Goal: Task Accomplishment & Management: Use online tool/utility

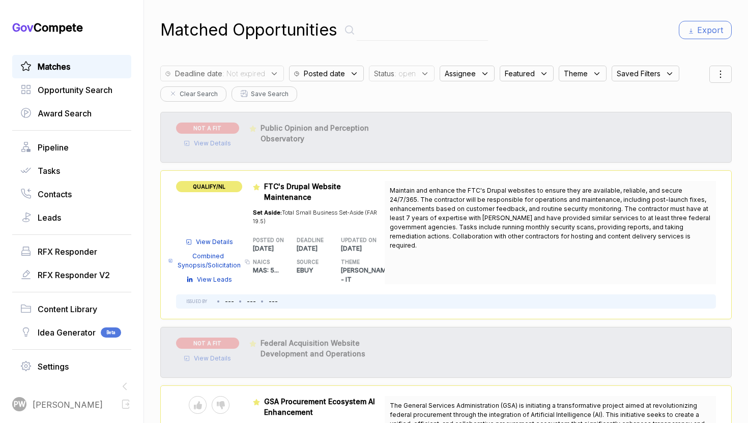
scroll to position [1986, 0]
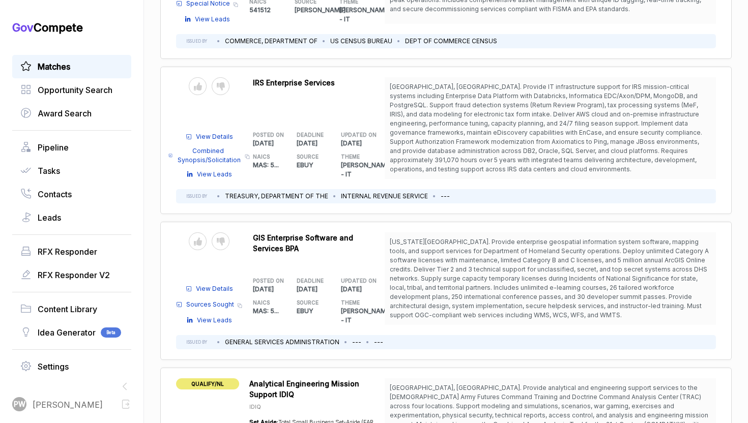
click at [229, 233] on div "Send to Pipeline Reject" at bounding box center [209, 242] width 66 height 18
click at [225, 233] on div at bounding box center [221, 242] width 18 height 18
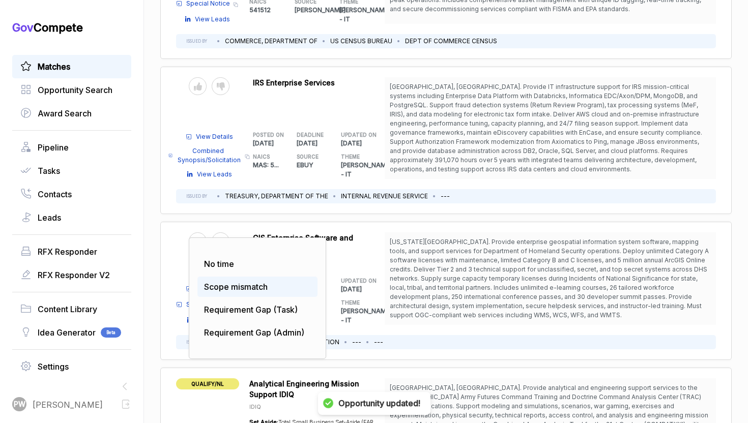
click at [221, 277] on div "Scope mismatch" at bounding box center [257, 287] width 120 height 20
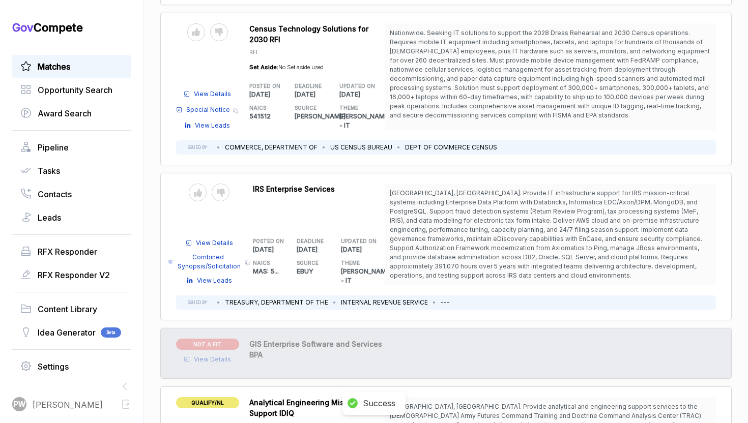
scroll to position [1878, 0]
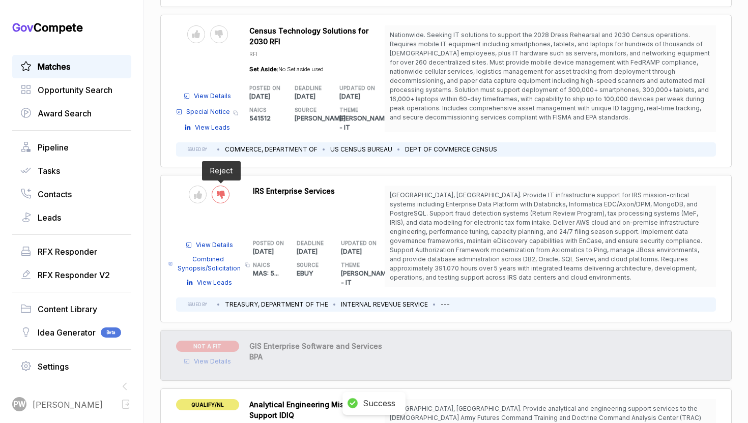
click at [216, 186] on div at bounding box center [221, 195] width 18 height 18
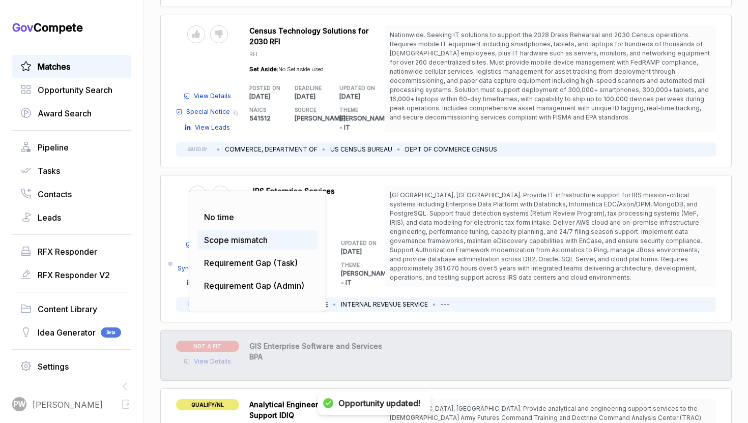
click at [220, 235] on span "Scope mismatch" at bounding box center [236, 240] width 64 height 10
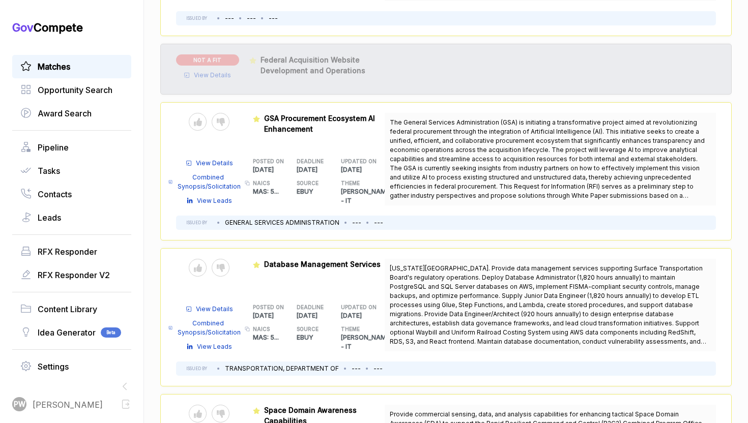
scroll to position [310, 0]
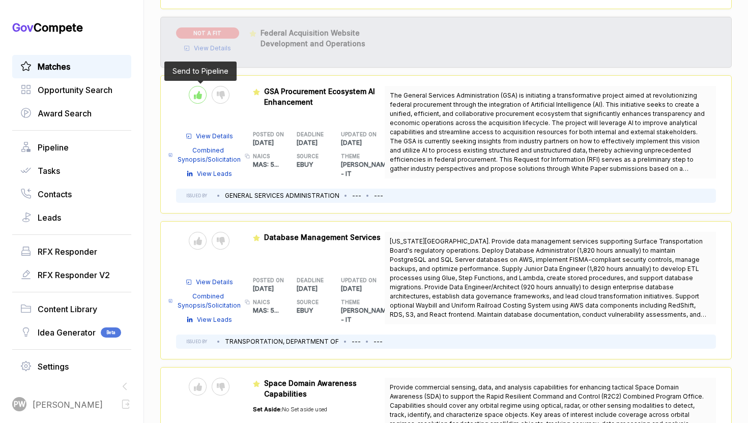
click at [203, 89] on div at bounding box center [198, 95] width 18 height 18
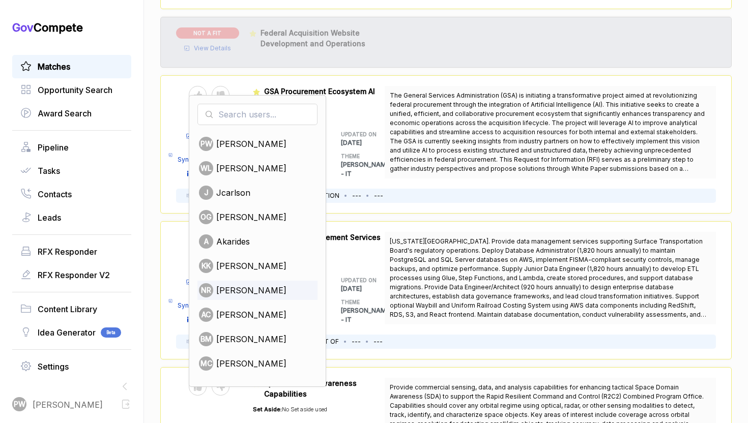
click at [233, 284] on span "[PERSON_NAME]" at bounding box center [251, 290] width 70 height 12
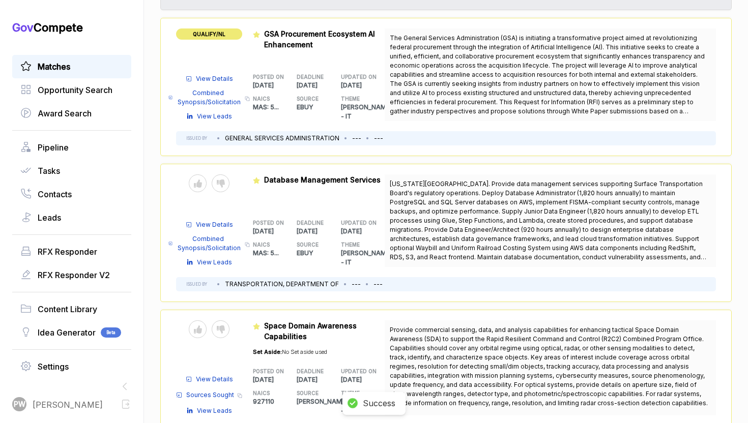
scroll to position [370, 0]
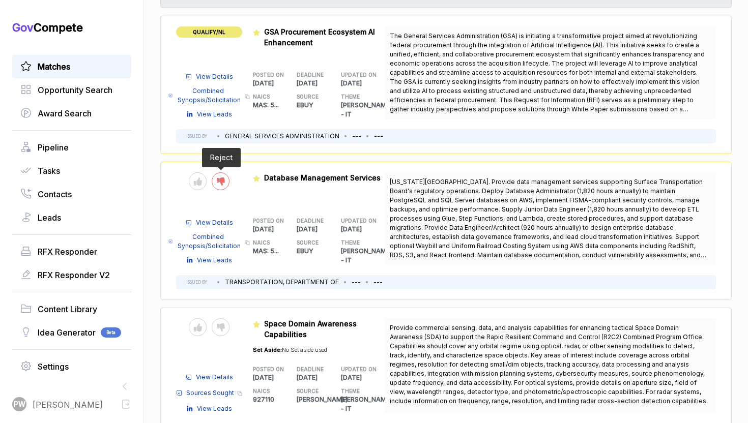
click at [217, 177] on div at bounding box center [221, 181] width 18 height 18
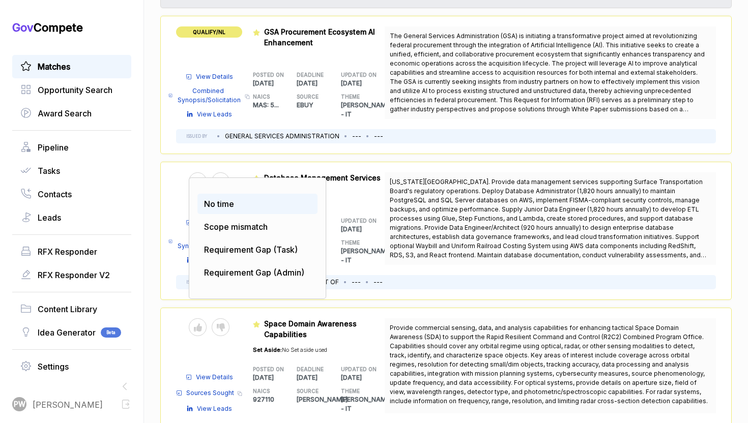
click at [227, 199] on span "No time" at bounding box center [219, 204] width 30 height 10
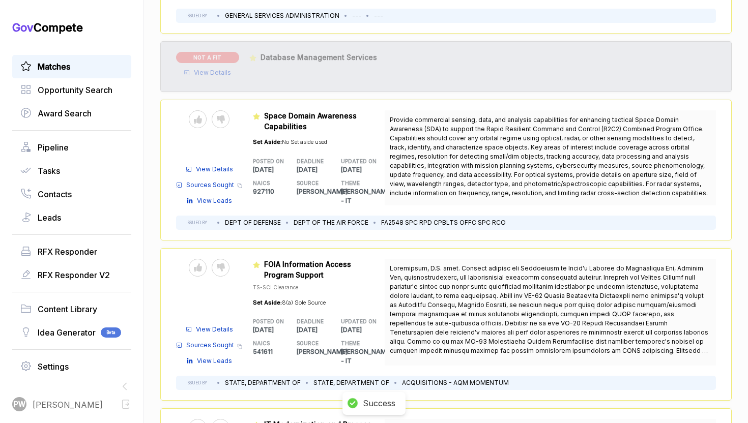
scroll to position [504, 0]
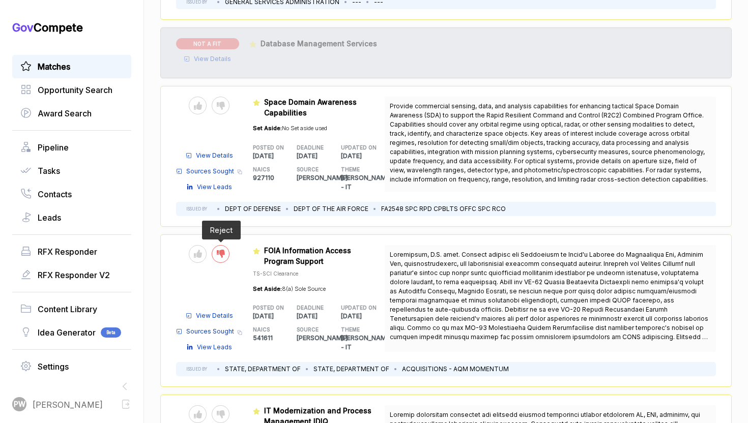
click at [217, 250] on icon at bounding box center [221, 254] width 8 height 8
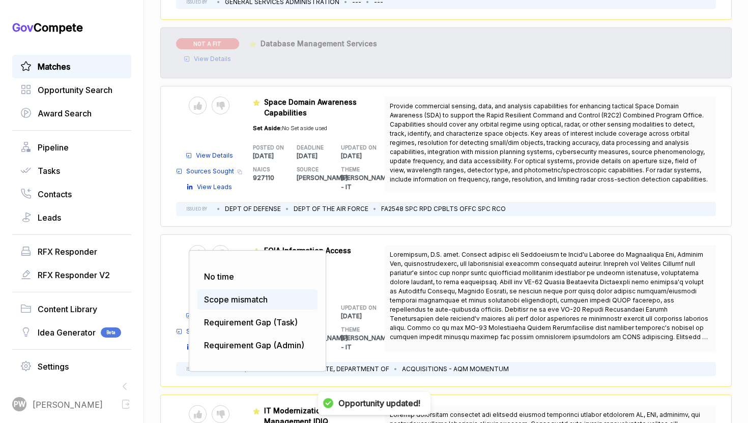
click at [216, 295] on span "Scope mismatch" at bounding box center [236, 300] width 64 height 10
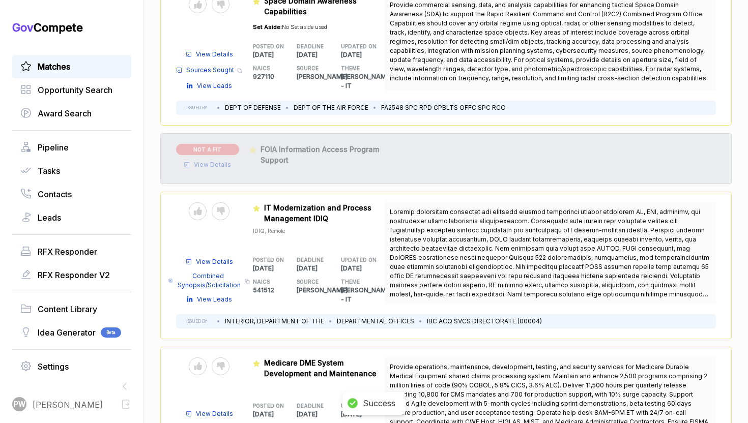
scroll to position [607, 0]
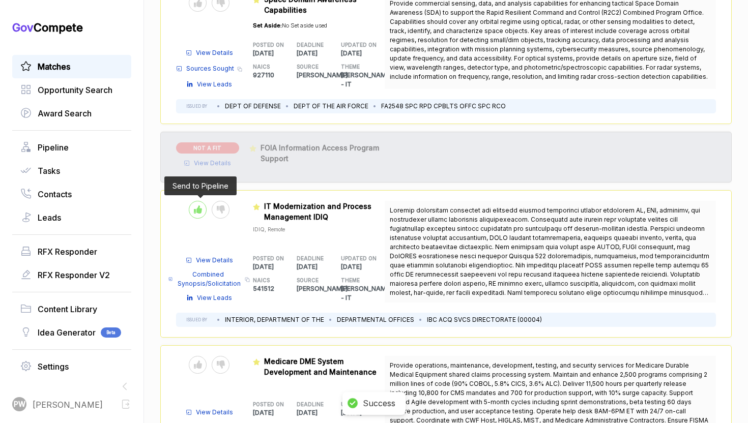
click at [198, 204] on div at bounding box center [198, 210] width 18 height 18
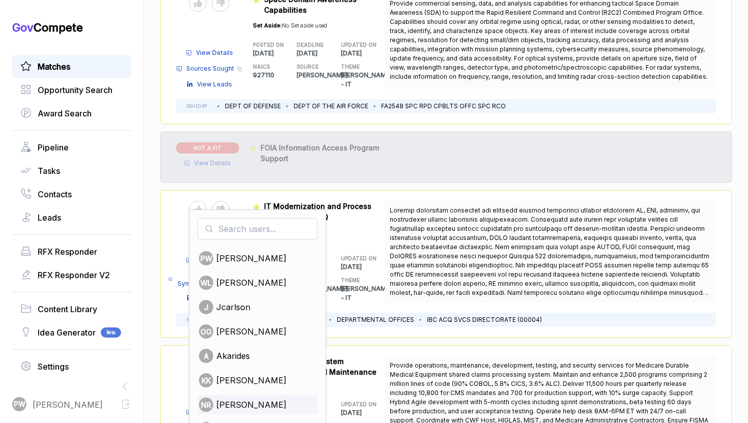
click at [237, 399] on span "[PERSON_NAME]" at bounding box center [251, 405] width 70 height 12
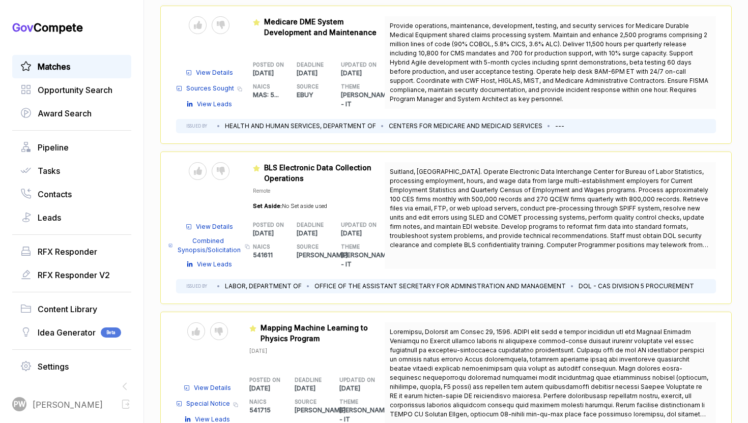
scroll to position [950, 0]
